Goal: Task Accomplishment & Management: Use online tool/utility

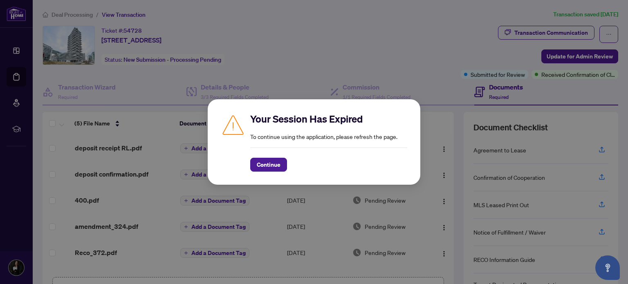
scroll to position [17, 0]
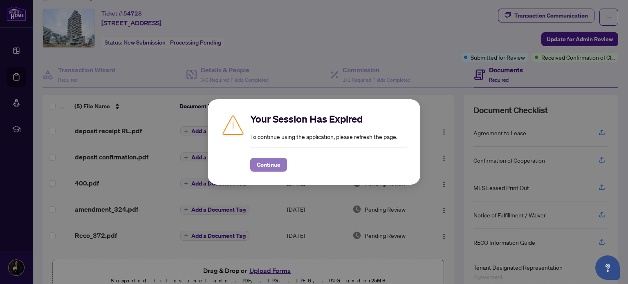
click at [270, 169] on span "Continue" at bounding box center [269, 164] width 24 height 13
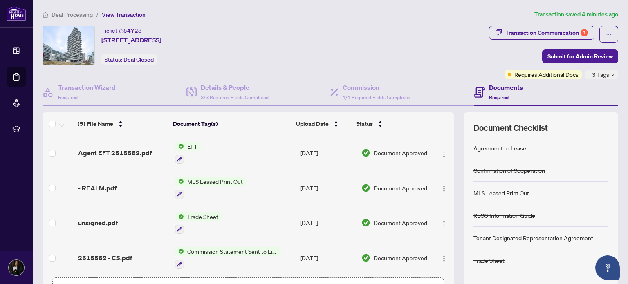
click at [0, 0] on link "Deal Processing" at bounding box center [0, 0] width 0 height 0
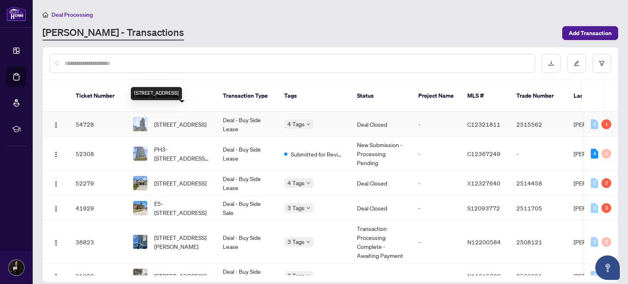
click at [187, 120] on span "[STREET_ADDRESS]" at bounding box center [180, 124] width 52 height 9
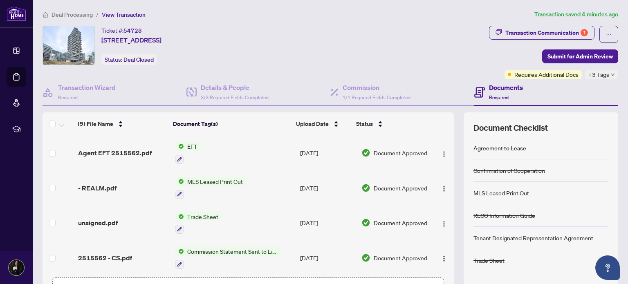
scroll to position [82, 0]
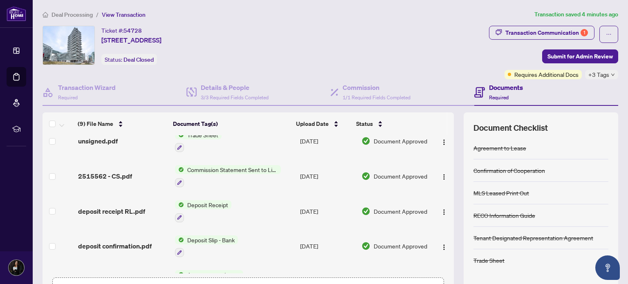
click at [255, 171] on span "Commission Statement Sent to Listing Brokerage" at bounding box center [232, 169] width 97 height 9
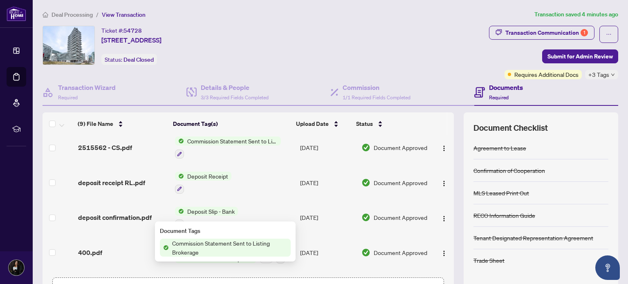
scroll to position [0, 0]
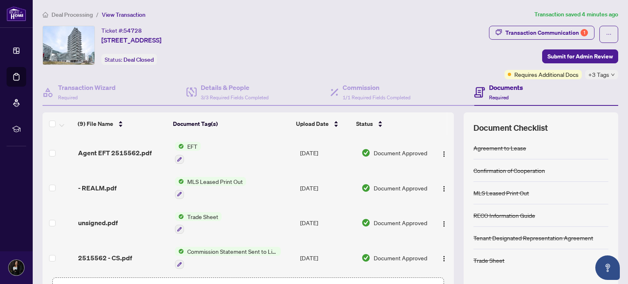
click at [284, 35] on div "Ticket #: 54728 [STREET_ADDRESS] Status: Deal Closed" at bounding box center [265, 45] width 444 height 39
click at [130, 155] on span "Agent EFT 2515562.pdf" at bounding box center [115, 153] width 74 height 10
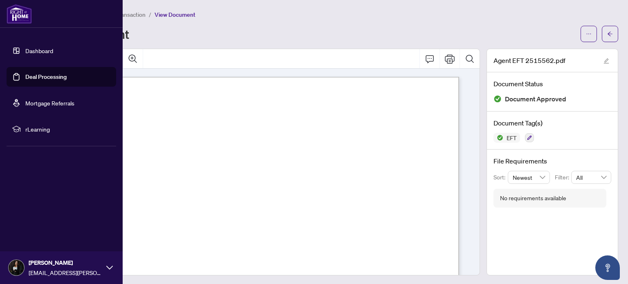
click at [25, 78] on link "Deal Processing" at bounding box center [45, 76] width 41 height 7
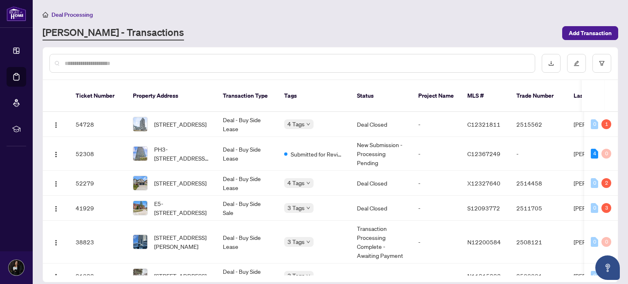
click at [196, 34] on div "[PERSON_NAME] - Transactions" at bounding box center [300, 33] width 515 height 15
click at [243, 172] on td "Deal - Buy Side Lease" at bounding box center [246, 183] width 61 height 25
